Goal: Book appointment/travel/reservation

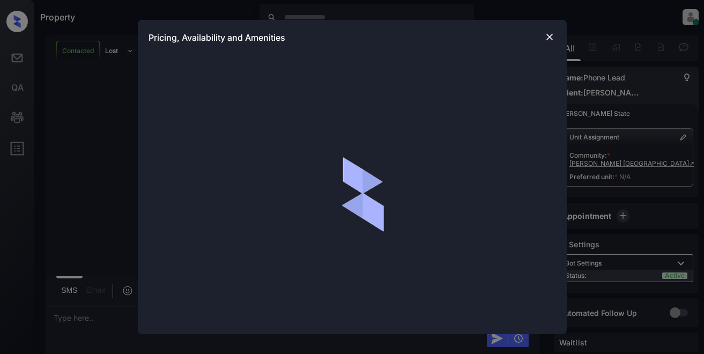
scroll to position [1021, 0]
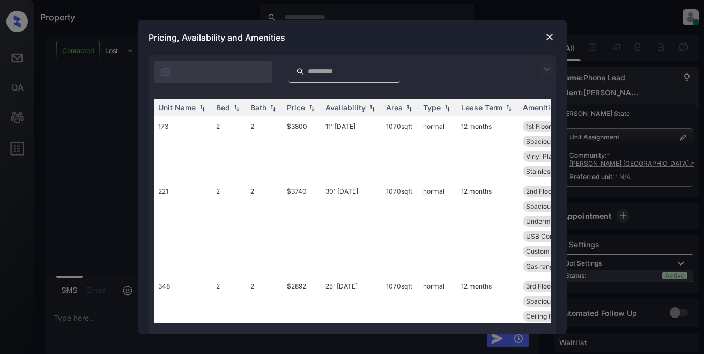
click at [542, 68] on img at bounding box center [546, 69] width 13 height 13
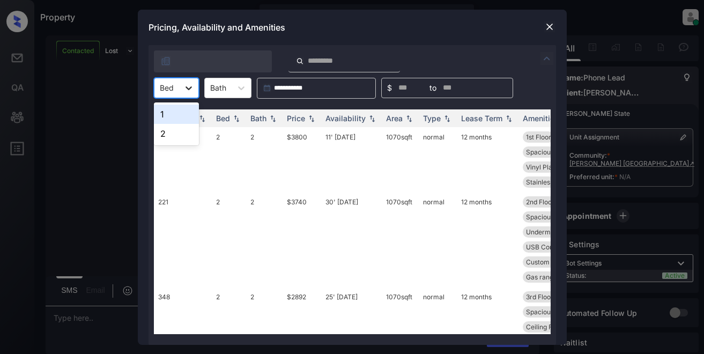
click at [187, 92] on icon at bounding box center [188, 88] width 11 height 11
click at [171, 138] on div "2" at bounding box center [176, 133] width 45 height 19
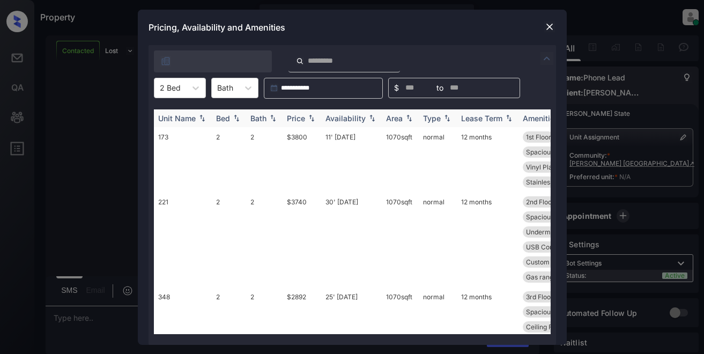
click at [290, 117] on div "Price" at bounding box center [296, 118] width 18 height 9
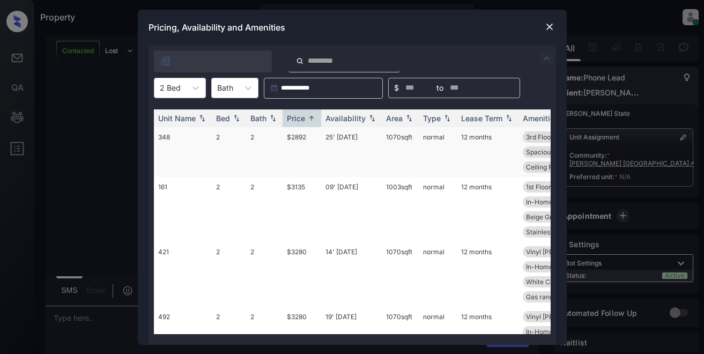
click at [294, 136] on td "$2892" at bounding box center [301, 152] width 39 height 50
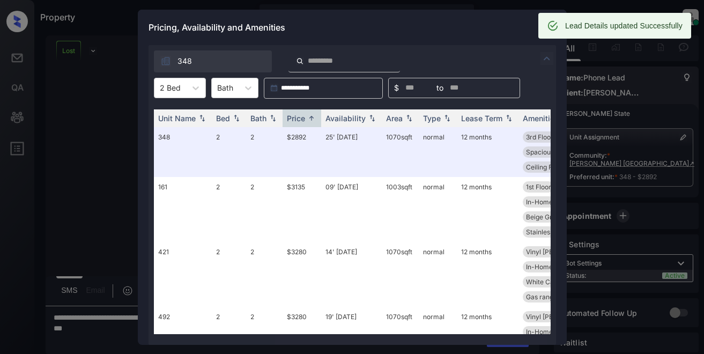
click at [472, 29] on div "Pricing, Availability and Amenities" at bounding box center [352, 27] width 429 height 35
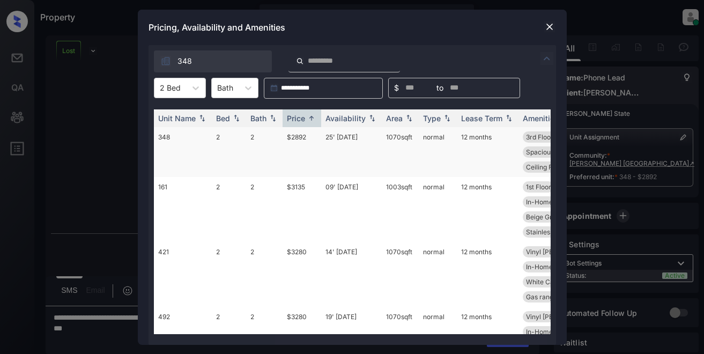
scroll to position [1091, 0]
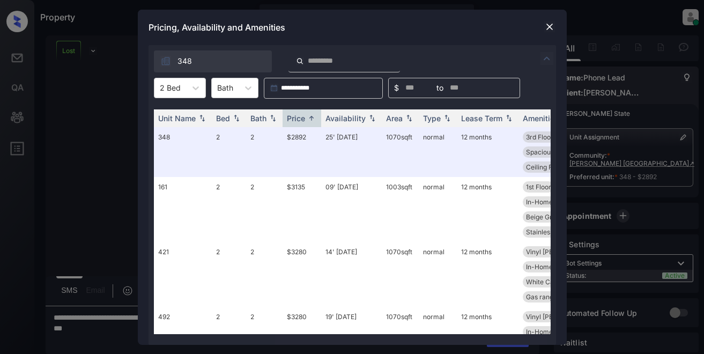
click at [551, 29] on img at bounding box center [549, 26] width 11 height 11
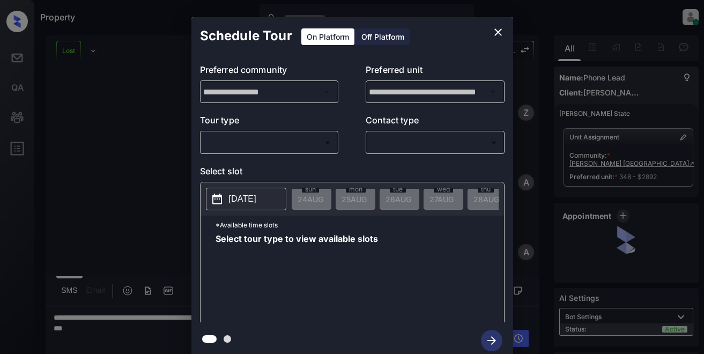
scroll to position [1091, 0]
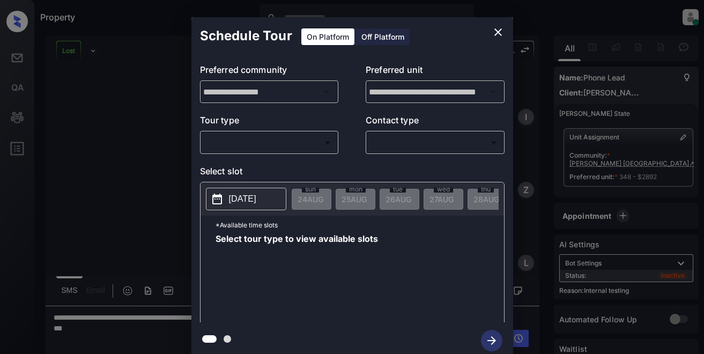
click at [293, 142] on body "Property Lyzzelle M. Ceralde Online Set yourself offline Set yourself on break …" at bounding box center [352, 177] width 704 height 354
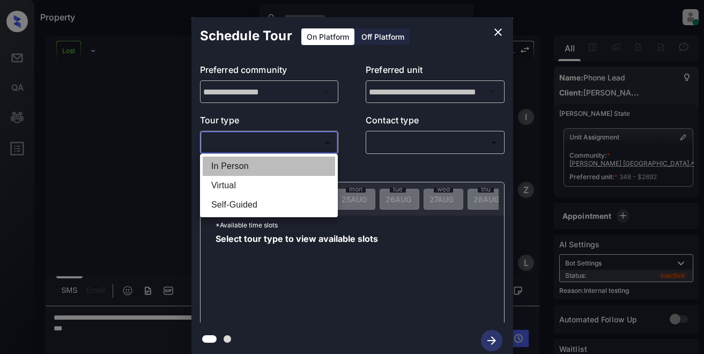
click at [228, 169] on li "In Person" at bounding box center [269, 166] width 132 height 19
type input "********"
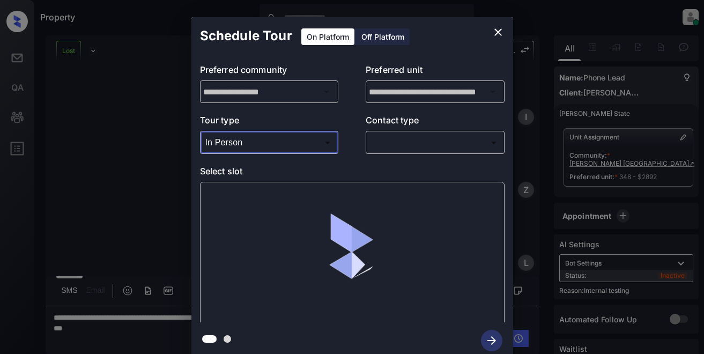
click at [398, 145] on body "Property Lyzzelle M. Ceralde Online Set yourself offline Set yourself on break …" at bounding box center [352, 177] width 704 height 354
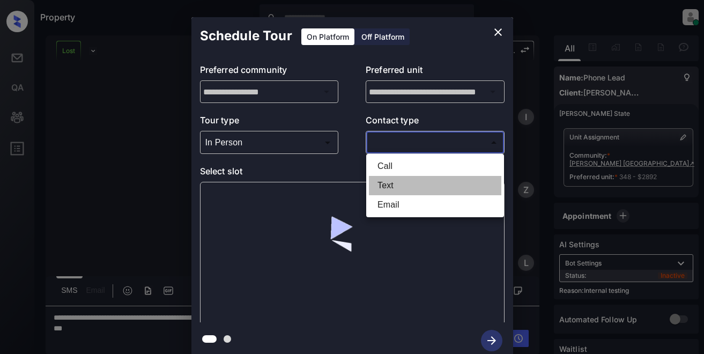
click at [384, 185] on li "Text" at bounding box center [435, 185] width 132 height 19
type input "****"
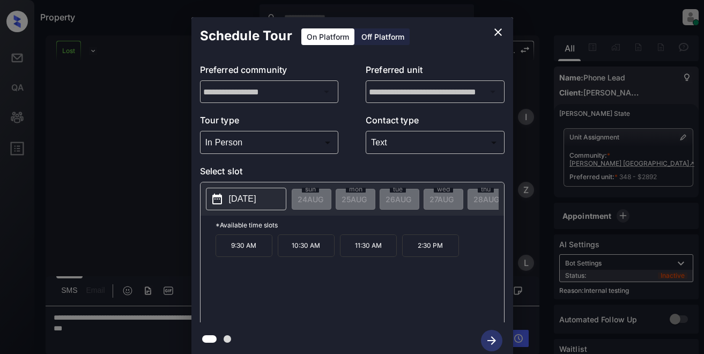
click at [90, 143] on div "**********" at bounding box center [352, 188] width 704 height 376
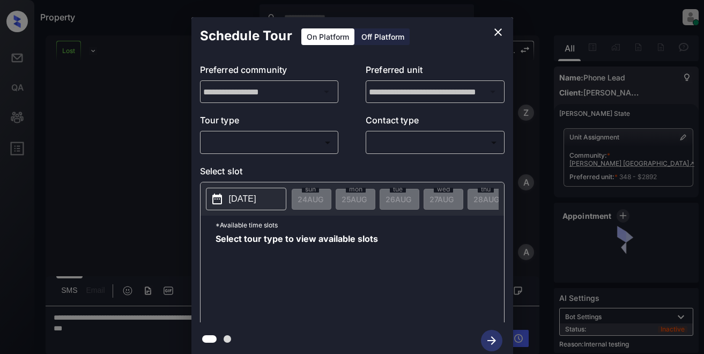
scroll to position [1091, 0]
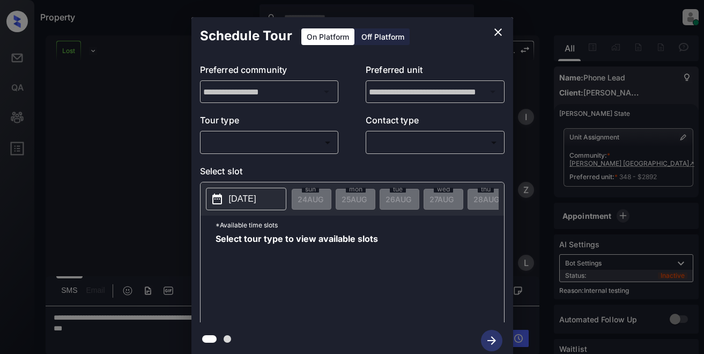
click at [243, 139] on body "Property Lyzzelle M. Ceralde Online Set yourself offline Set yourself on break …" at bounding box center [352, 177] width 704 height 354
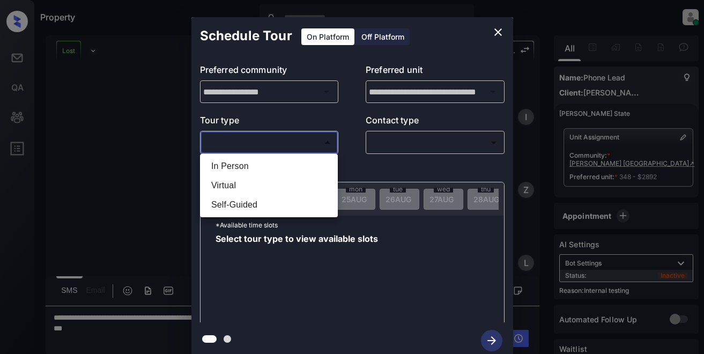
click at [233, 164] on li "In Person" at bounding box center [269, 166] width 132 height 19
type input "********"
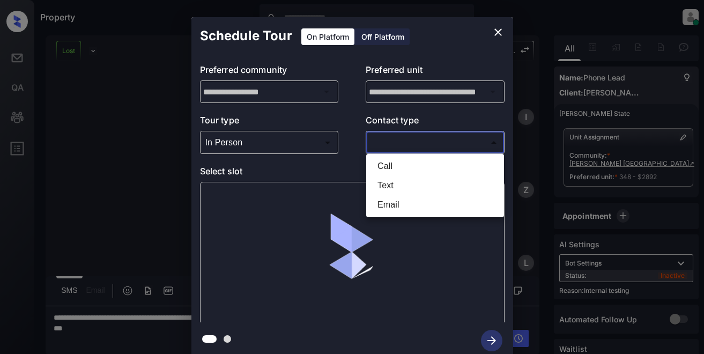
click at [380, 142] on body "Property Lyzzelle M. Ceralde Online Set yourself offline Set yourself on break …" at bounding box center [352, 177] width 704 height 354
click at [280, 141] on div at bounding box center [352, 177] width 704 height 354
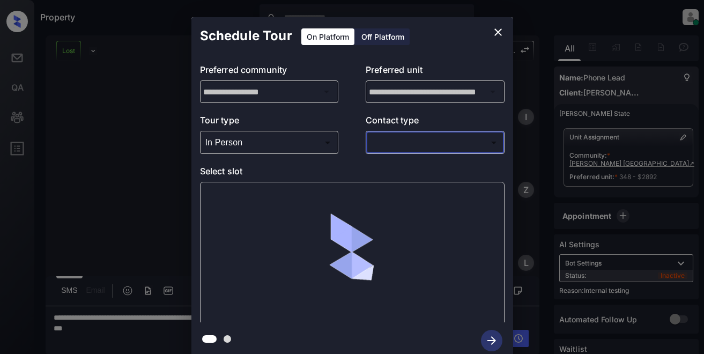
click at [241, 143] on body "Property Lyzzelle M. Ceralde Online Set yourself offline Set yourself on break …" at bounding box center [352, 177] width 704 height 354
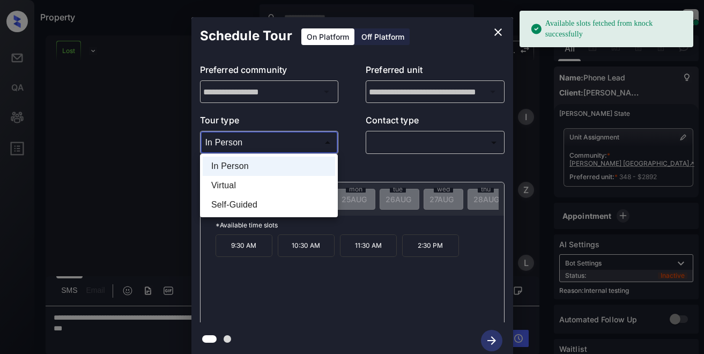
click at [257, 143] on div at bounding box center [352, 177] width 704 height 354
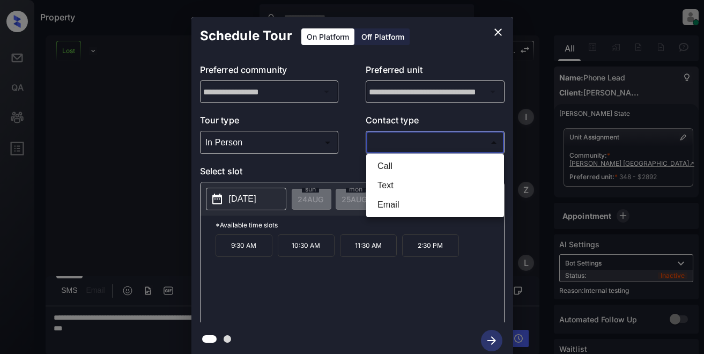
click at [378, 142] on body "Property Lyzzelle M. Ceralde Online Set yourself offline Set yourself on break …" at bounding box center [352, 177] width 704 height 354
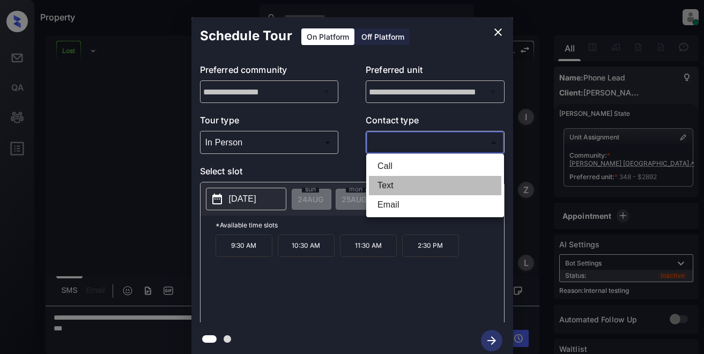
click at [382, 182] on li "Text" at bounding box center [435, 185] width 132 height 19
type input "****"
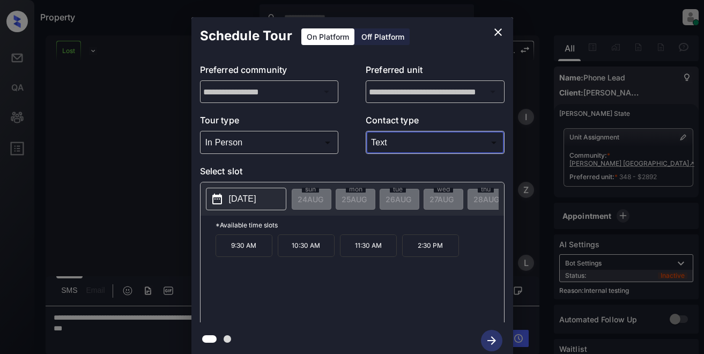
click at [256, 201] on p "[DATE]" at bounding box center [242, 198] width 27 height 13
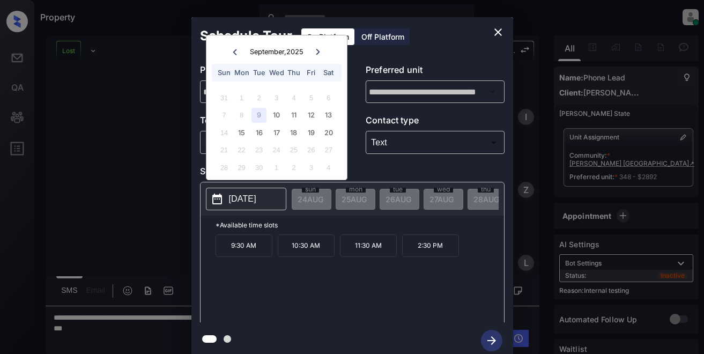
click at [239, 51] on div at bounding box center [235, 51] width 14 height 13
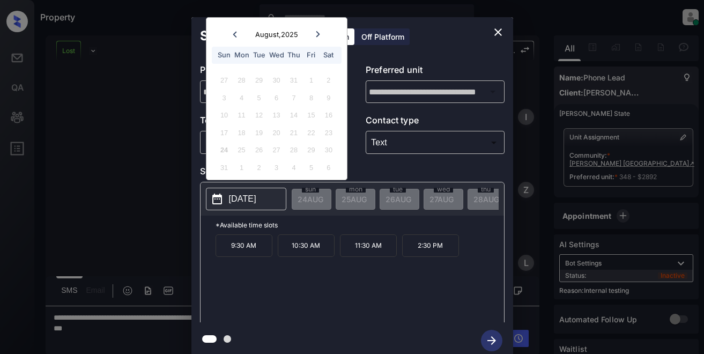
click at [316, 36] on icon at bounding box center [318, 34] width 4 height 6
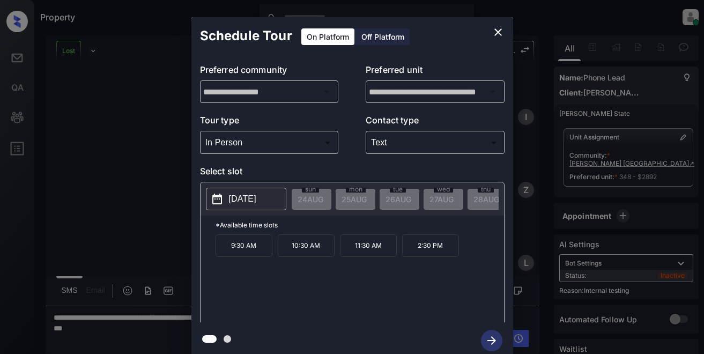
click at [256, 197] on p "[DATE]" at bounding box center [242, 198] width 27 height 13
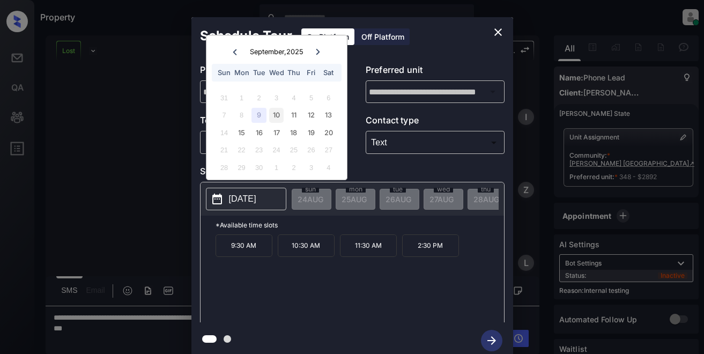
click at [277, 111] on div "10" at bounding box center [276, 115] width 14 height 14
click at [261, 117] on div "9" at bounding box center [258, 115] width 14 height 14
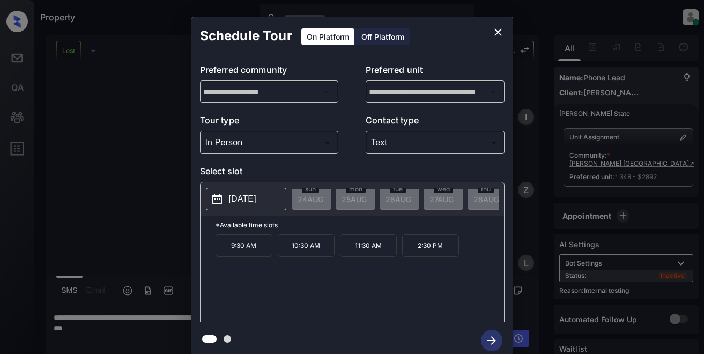
click at [445, 166] on p "Select slot" at bounding box center [352, 173] width 304 height 17
click at [674, 139] on div "**********" at bounding box center [352, 188] width 704 height 376
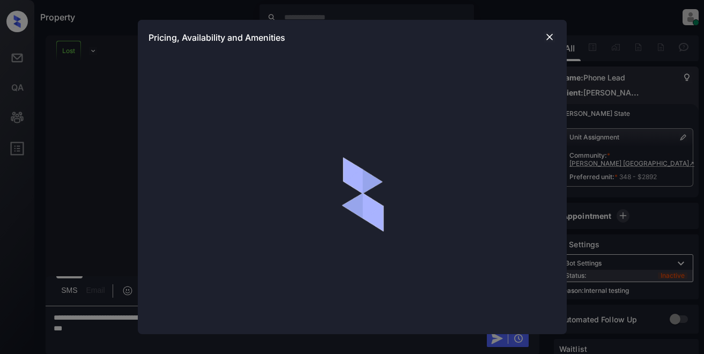
scroll to position [1091, 0]
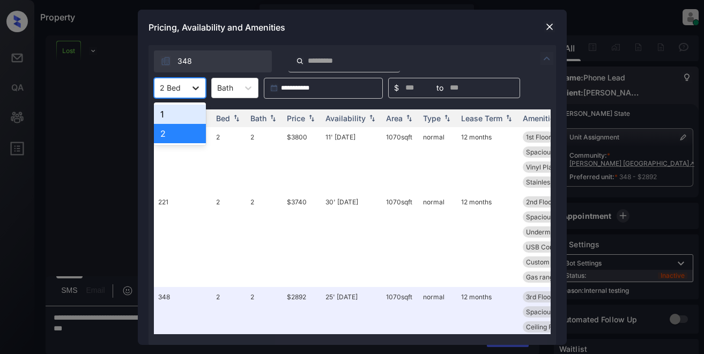
click at [197, 88] on icon at bounding box center [195, 88] width 11 height 11
click at [166, 135] on div "2" at bounding box center [180, 133] width 52 height 19
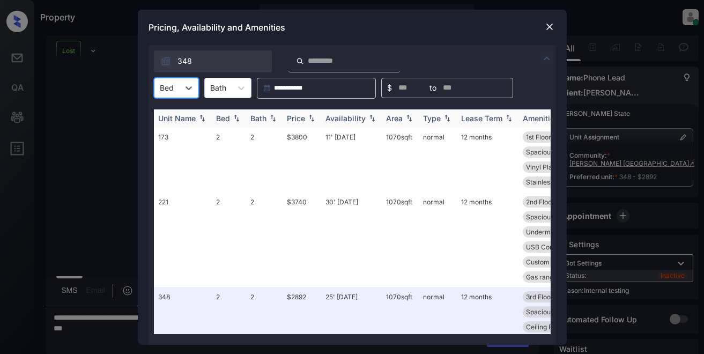
click at [302, 121] on div "Price" at bounding box center [296, 118] width 18 height 9
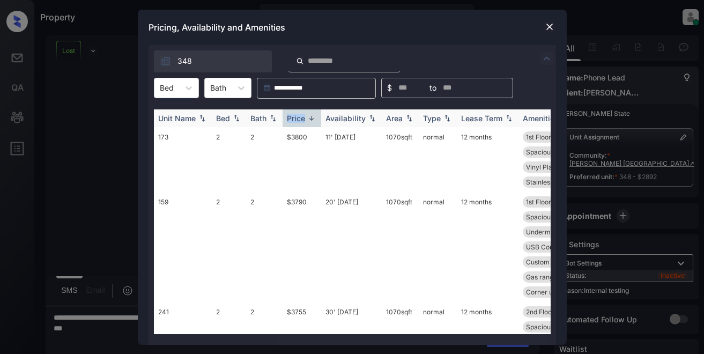
click at [302, 121] on div "Price" at bounding box center [296, 118] width 18 height 9
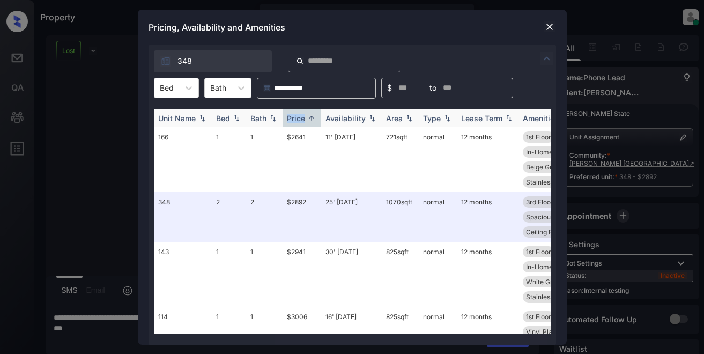
click at [302, 121] on div "Price" at bounding box center [296, 118] width 18 height 9
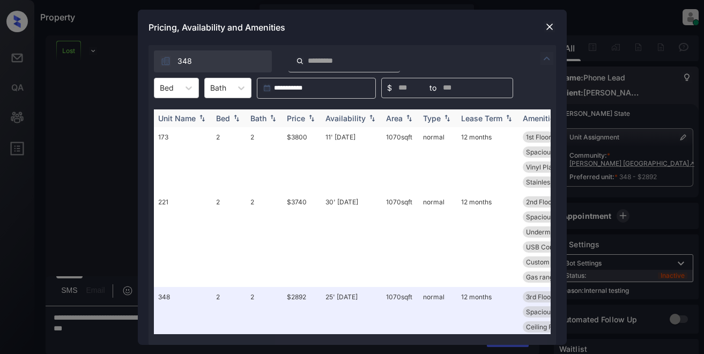
click at [302, 121] on div "Price" at bounding box center [296, 118] width 18 height 9
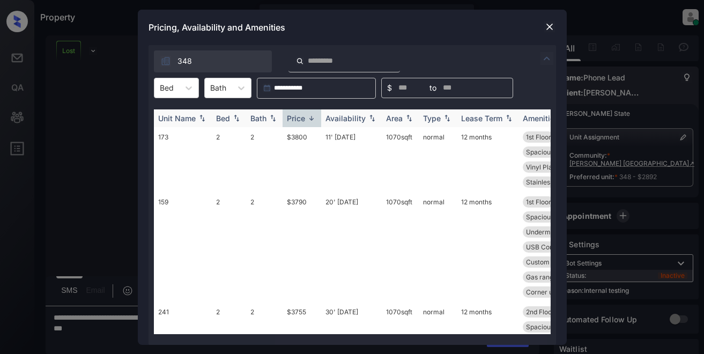
click at [302, 121] on div "Price" at bounding box center [296, 118] width 18 height 9
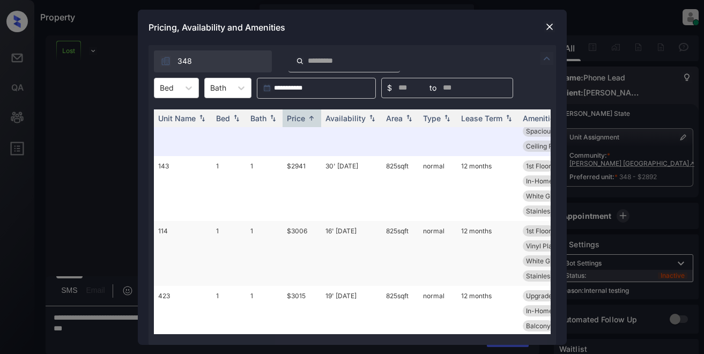
scroll to position [0, 0]
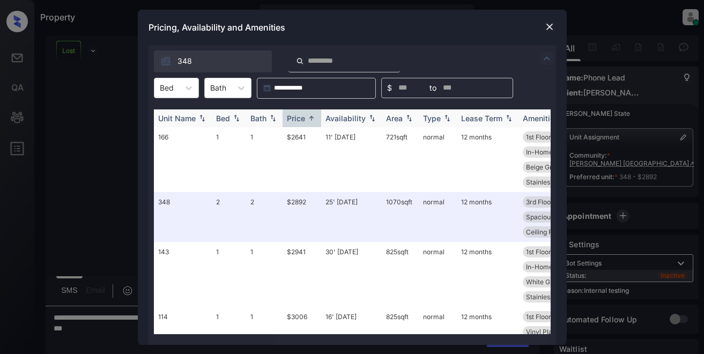
click at [288, 120] on div "Price" at bounding box center [296, 118] width 18 height 9
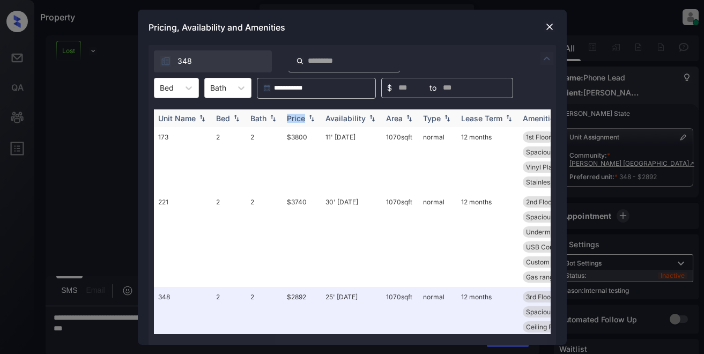
click at [288, 120] on div "Price" at bounding box center [296, 118] width 18 height 9
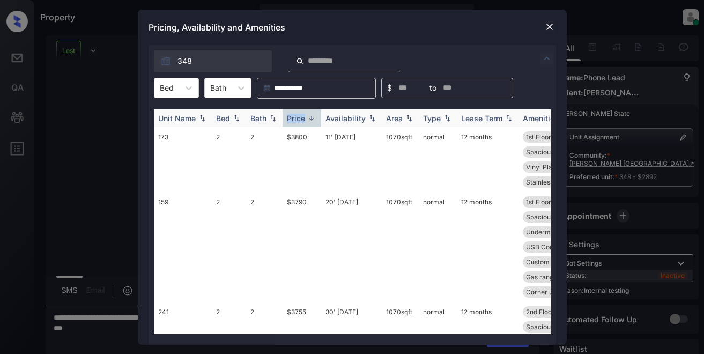
click at [288, 120] on div "Price" at bounding box center [296, 118] width 18 height 9
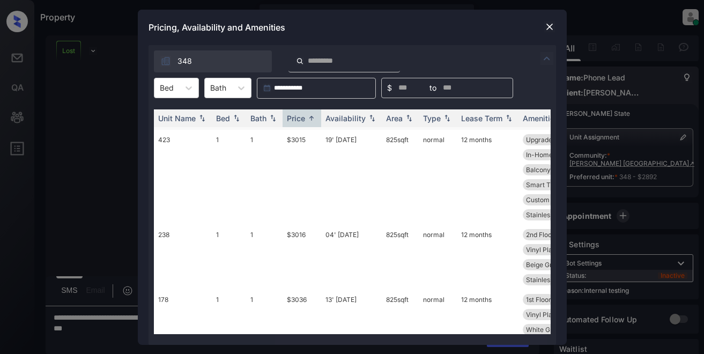
scroll to position [268, 0]
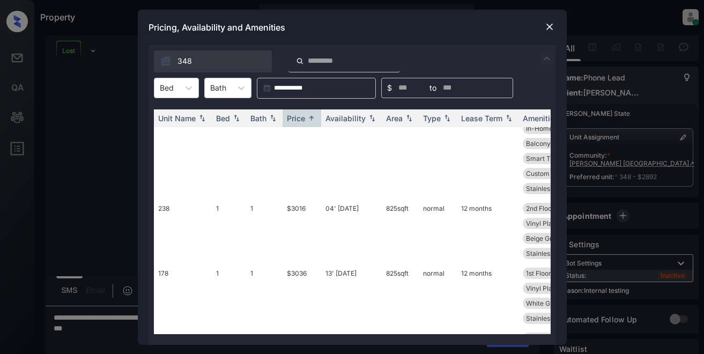
click at [121, 146] on div "**********" at bounding box center [352, 177] width 704 height 354
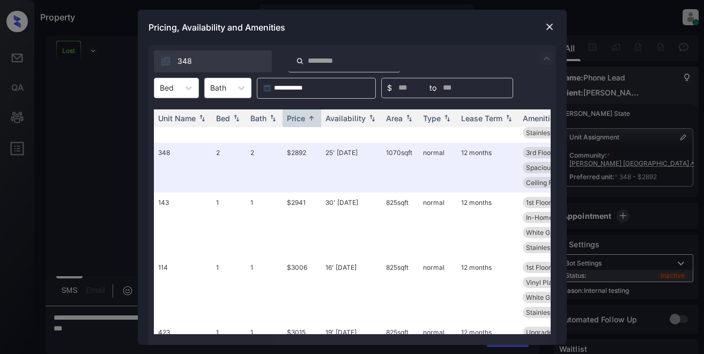
scroll to position [0, 0]
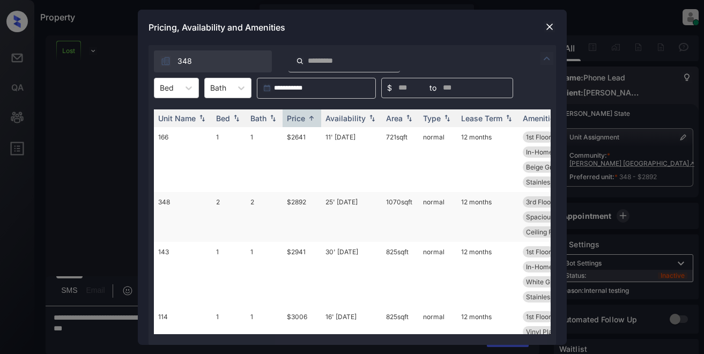
click at [297, 214] on td "$2892" at bounding box center [301, 217] width 39 height 50
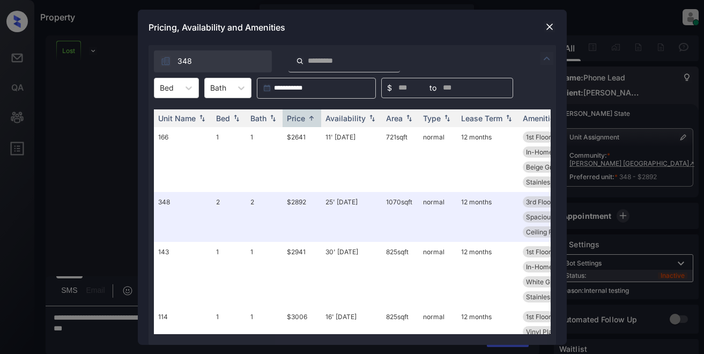
click at [548, 24] on img at bounding box center [549, 26] width 11 height 11
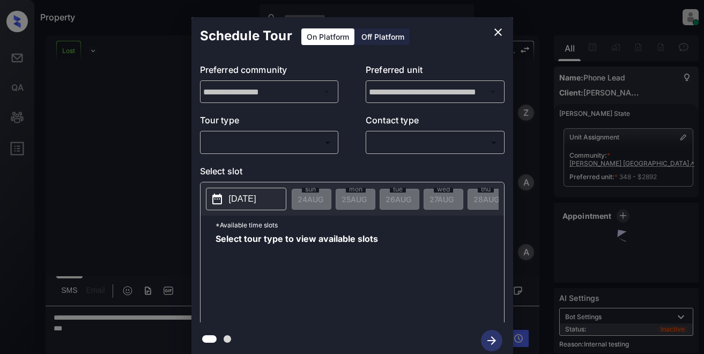
scroll to position [1091, 0]
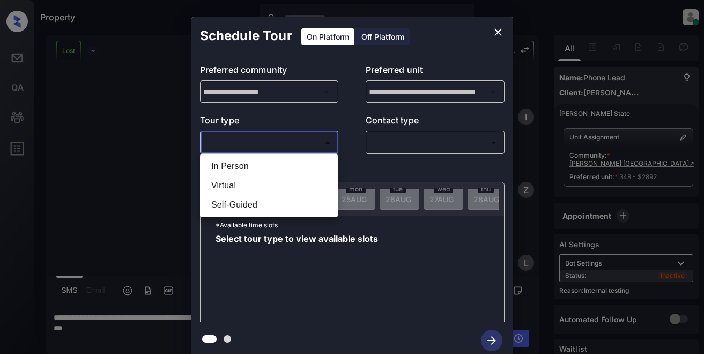
click at [267, 143] on body "Property Lyzzelle [PERSON_NAME] Online Set yourself offline Set yourself on bre…" at bounding box center [352, 177] width 704 height 354
click at [221, 170] on li "In Person" at bounding box center [269, 166] width 132 height 19
type input "********"
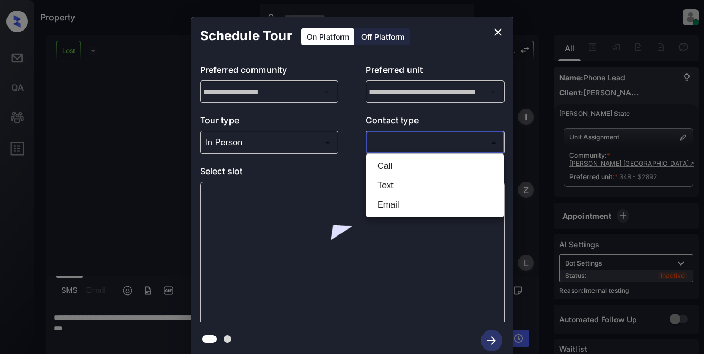
click at [389, 139] on body "Property Lyzzelle [PERSON_NAME] Online Set yourself offline Set yourself on bre…" at bounding box center [352, 177] width 704 height 354
click at [390, 189] on li "Text" at bounding box center [435, 185] width 132 height 19
type input "****"
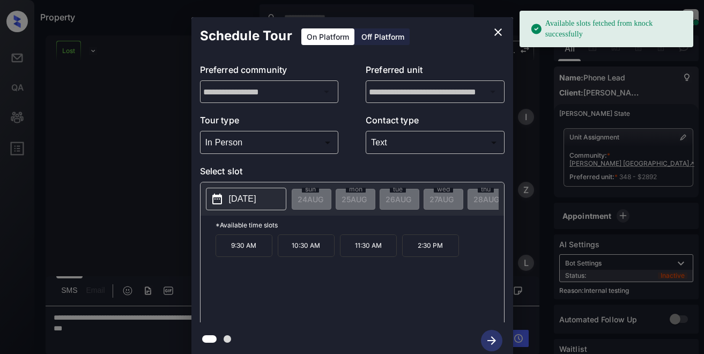
click at [241, 202] on p "2025-09-09" at bounding box center [242, 198] width 27 height 13
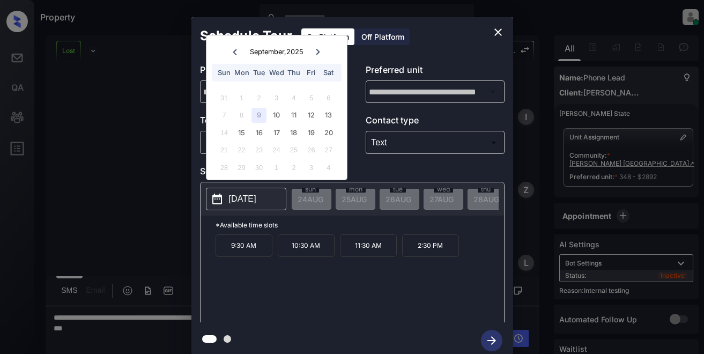
click at [262, 118] on div "9" at bounding box center [258, 115] width 14 height 14
drag, startPoint x: 226, startPoint y: 282, endPoint x: 234, endPoint y: 280, distance: 9.0
click at [226, 282] on div "9:30 AM 10:30 AM 11:30 AM 2:30 PM" at bounding box center [359, 277] width 288 height 86
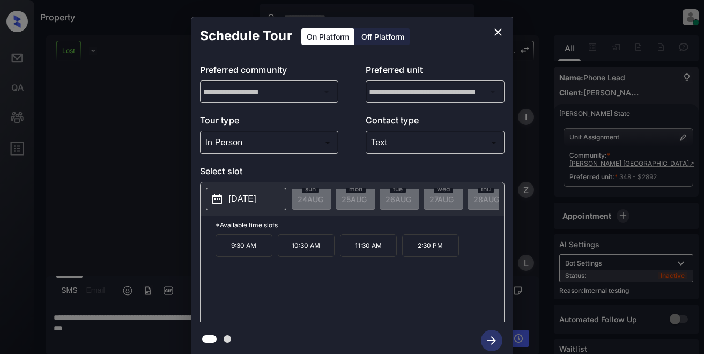
click at [498, 29] on icon "close" at bounding box center [497, 32] width 13 height 13
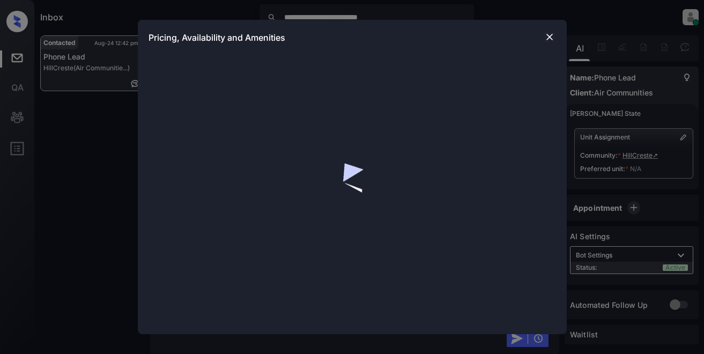
scroll to position [1925, 0]
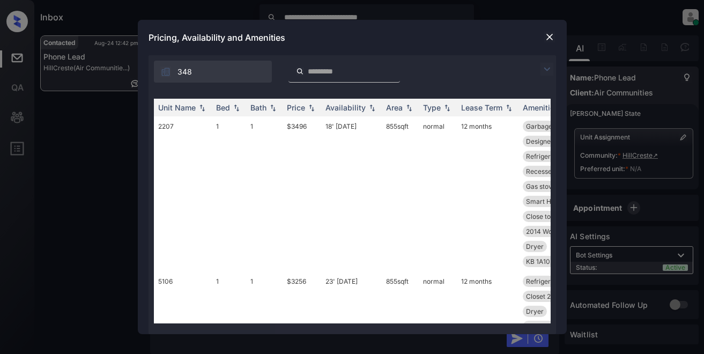
click at [546, 72] on img at bounding box center [546, 69] width 13 height 13
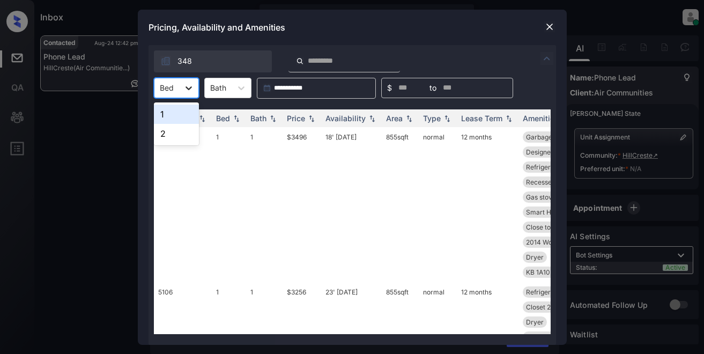
click at [189, 84] on icon at bounding box center [188, 88] width 11 height 11
click at [165, 118] on div "1" at bounding box center [176, 114] width 45 height 19
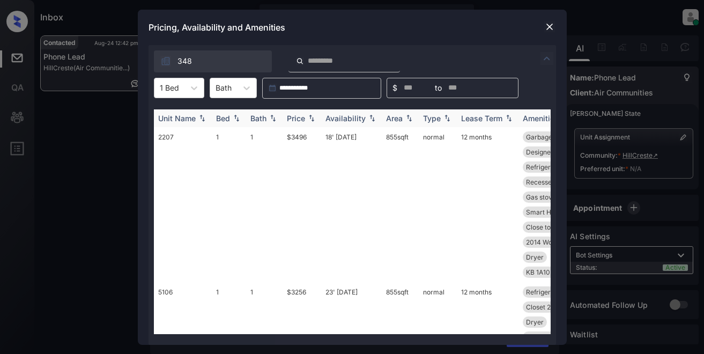
click at [297, 116] on div "Price" at bounding box center [296, 118] width 18 height 9
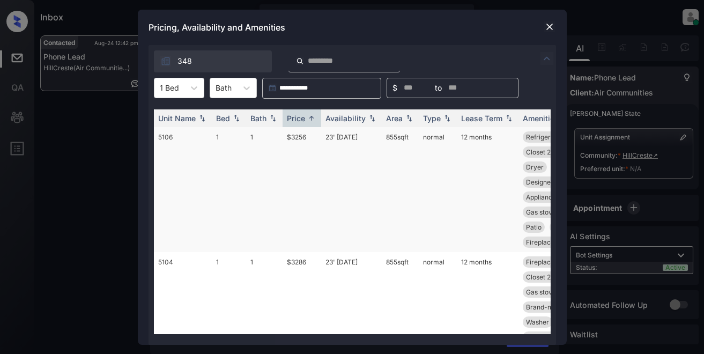
click at [295, 135] on td "$3256" at bounding box center [301, 189] width 39 height 125
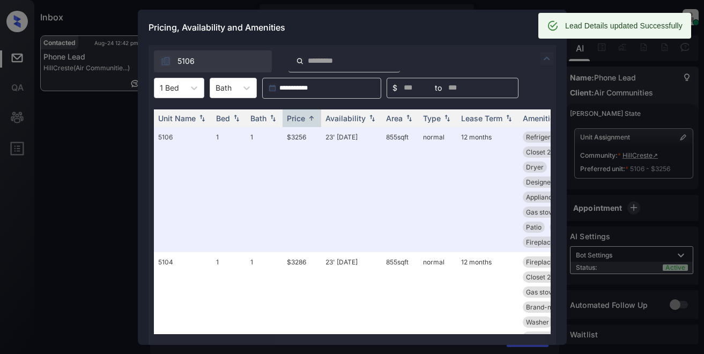
click at [492, 26] on div "Pricing, Availability and Amenities" at bounding box center [352, 27] width 429 height 35
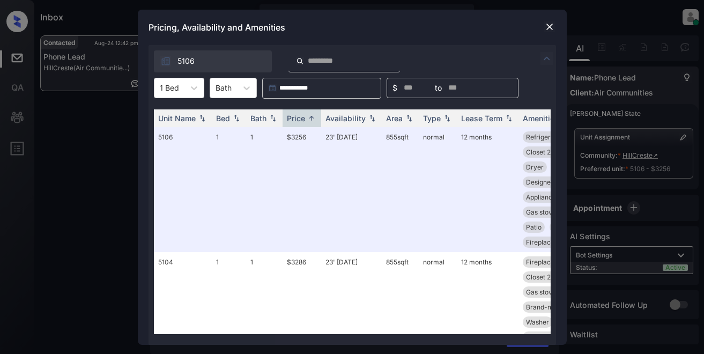
click at [552, 26] on img at bounding box center [549, 26] width 11 height 11
